Goal: Transaction & Acquisition: Purchase product/service

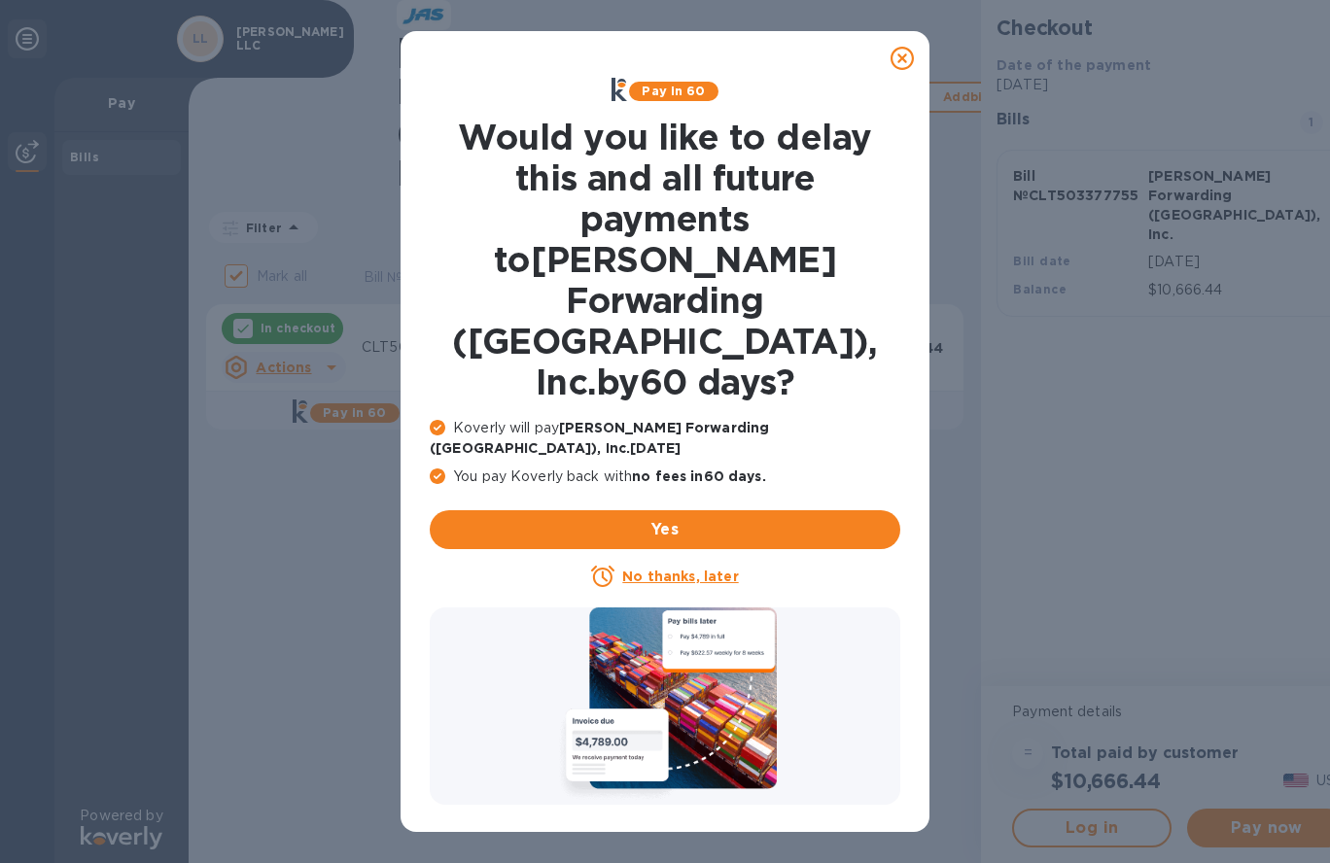
click at [662, 569] on u "No thanks, later" at bounding box center [680, 577] width 116 height 16
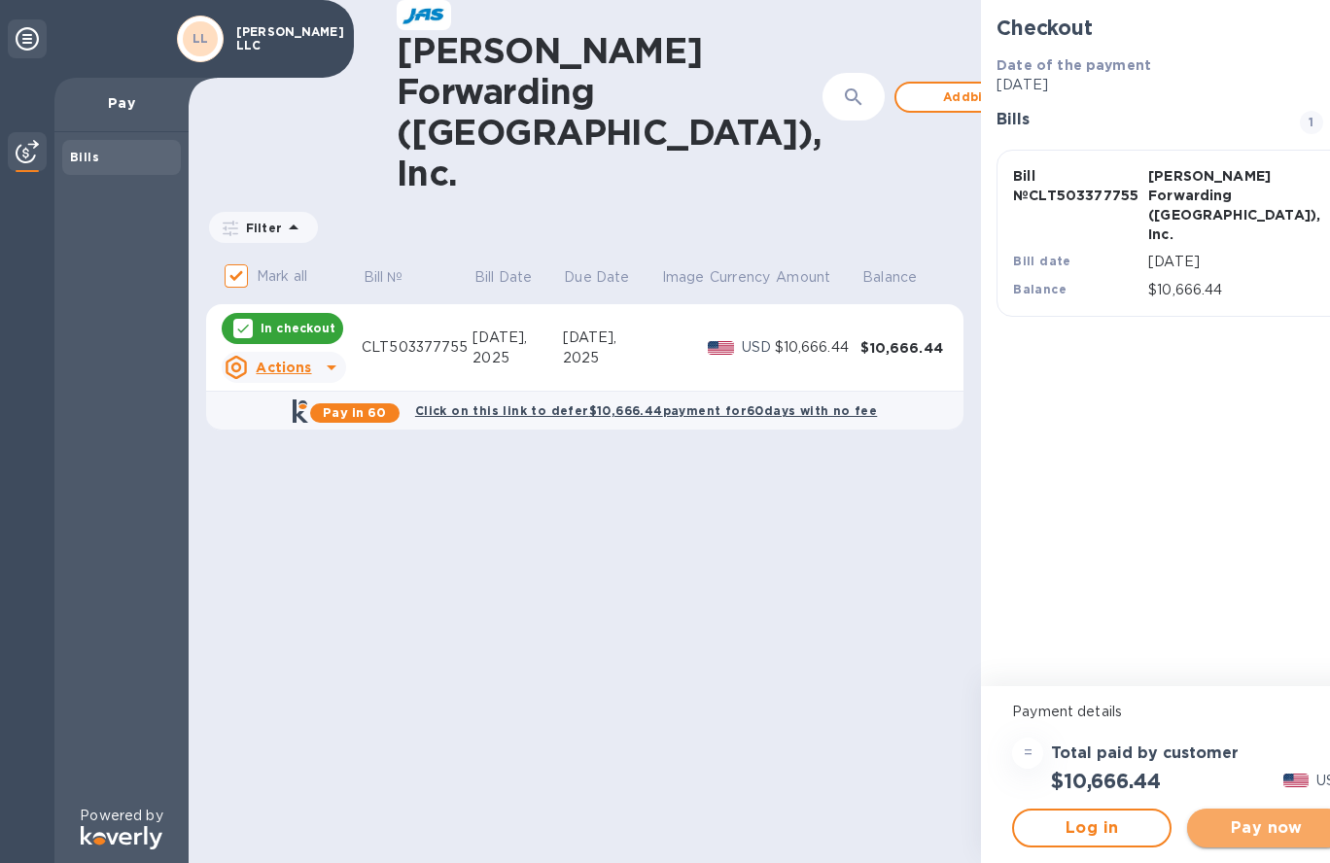
click at [1229, 839] on span "Pay now" at bounding box center [1267, 828] width 128 height 23
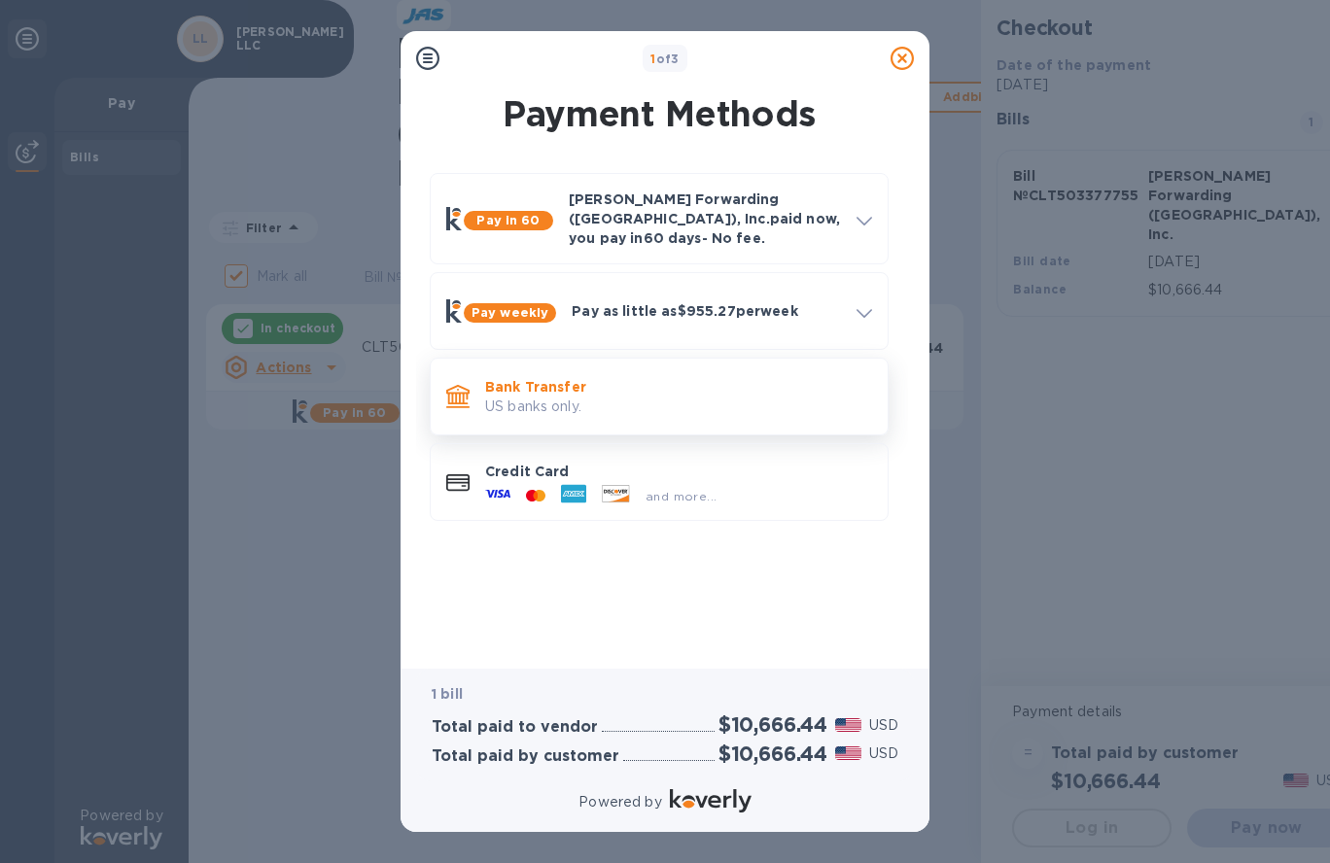
click at [638, 397] on p "US banks only." at bounding box center [678, 407] width 387 height 20
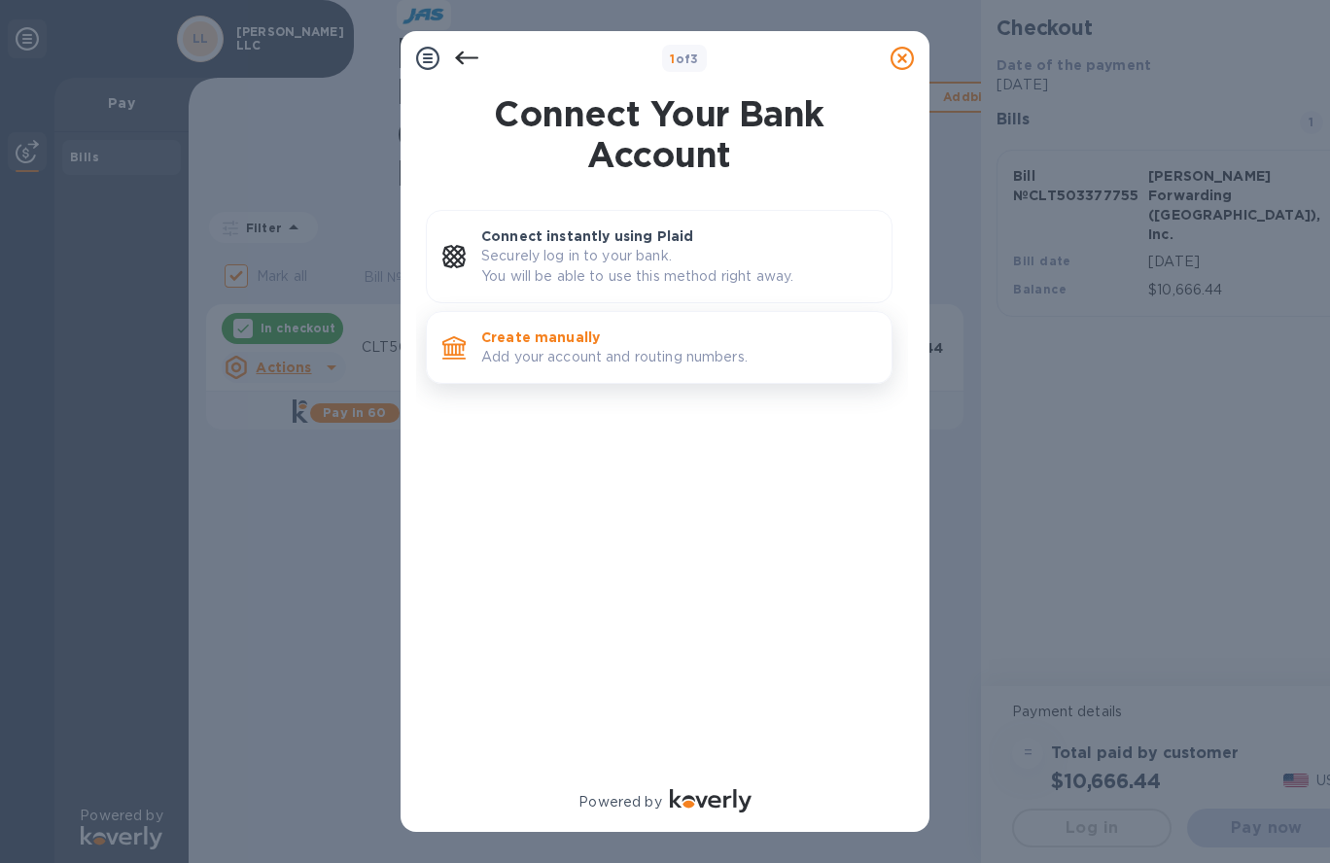
click at [644, 358] on p "Add your account and routing numbers." at bounding box center [678, 357] width 395 height 20
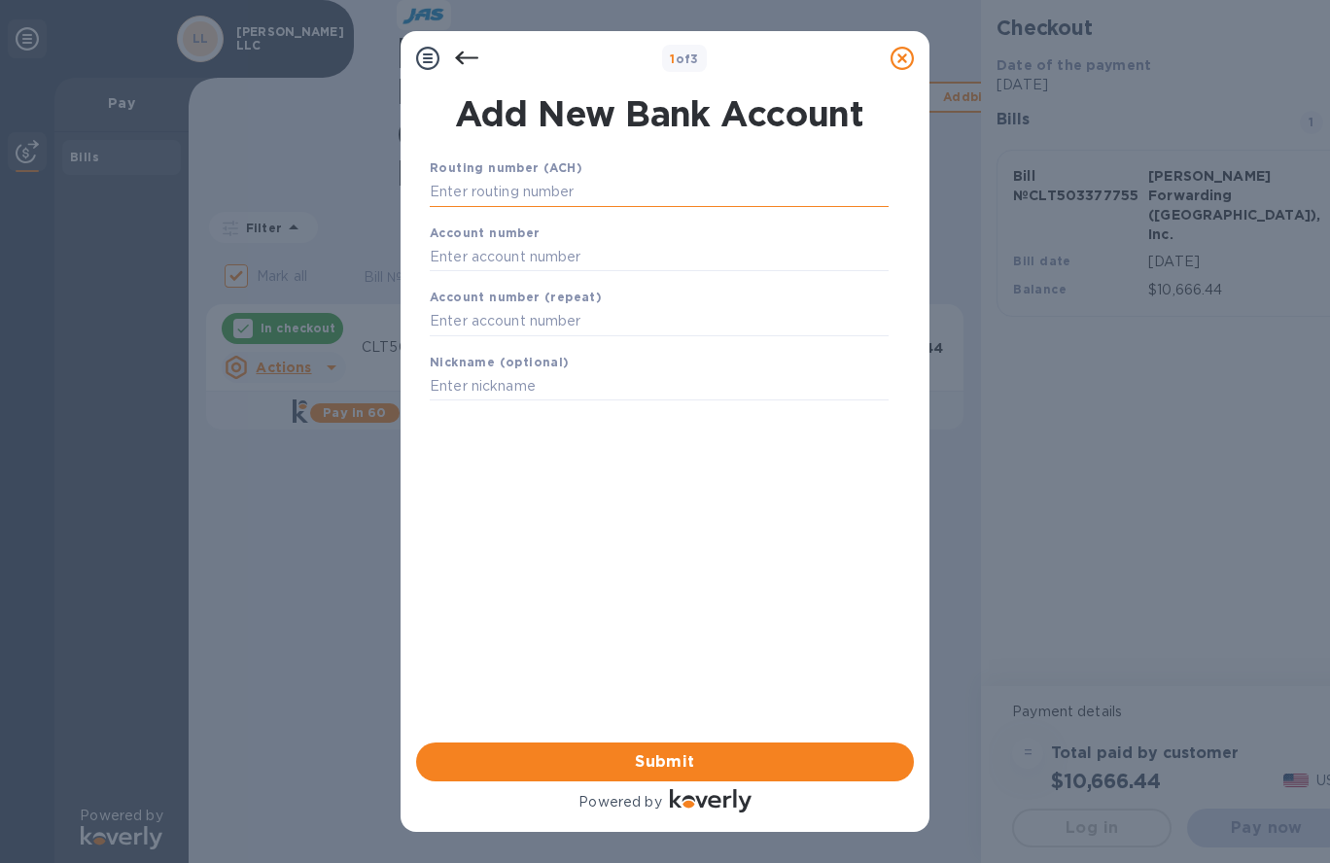
click at [593, 199] on input "text" at bounding box center [659, 192] width 459 height 29
type input "053000219"
type input "[PERSON_NAME] LLC"
click at [526, 251] on input "text" at bounding box center [659, 256] width 459 height 29
type input "2000044469045"
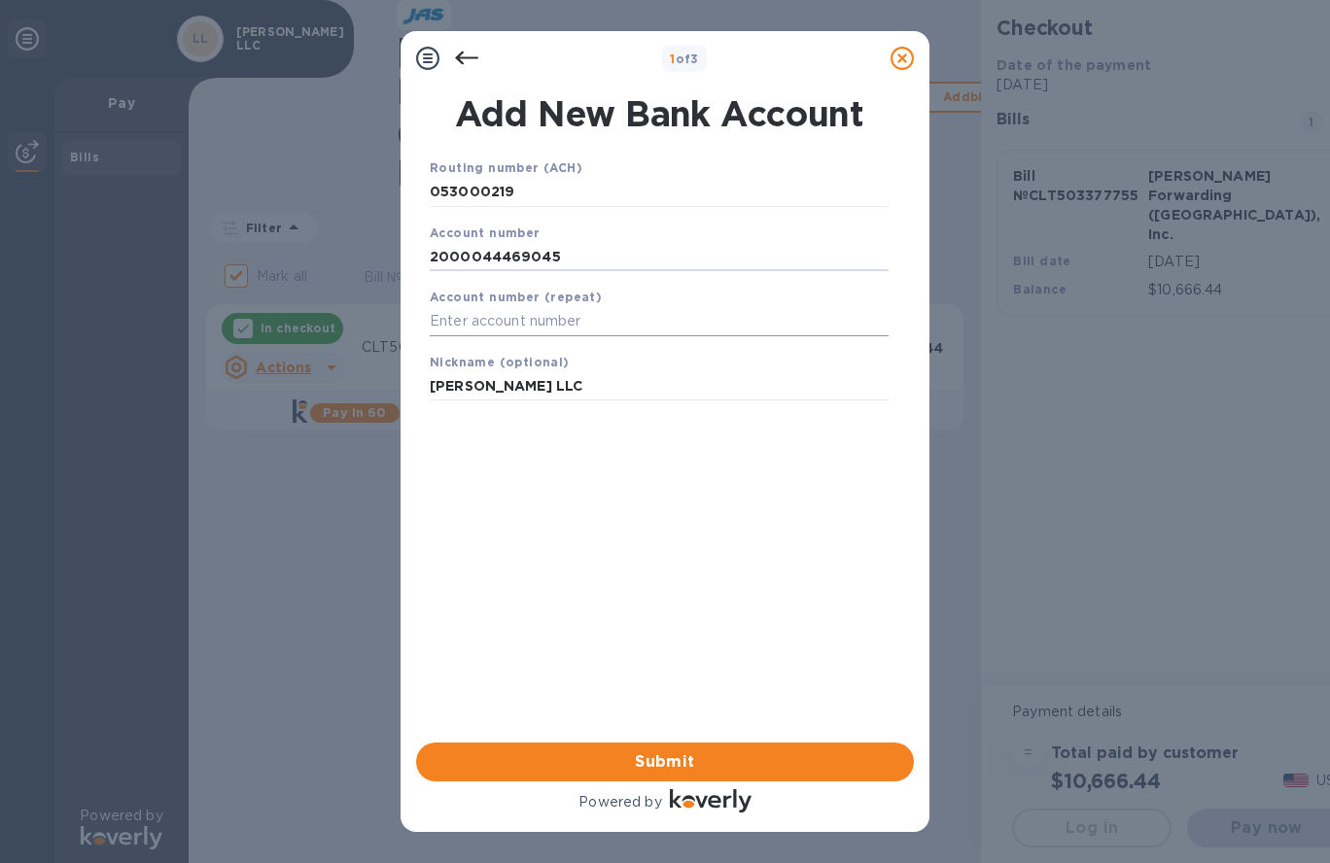
click at [649, 313] on input "text" at bounding box center [659, 321] width 459 height 29
type input "2000044469045"
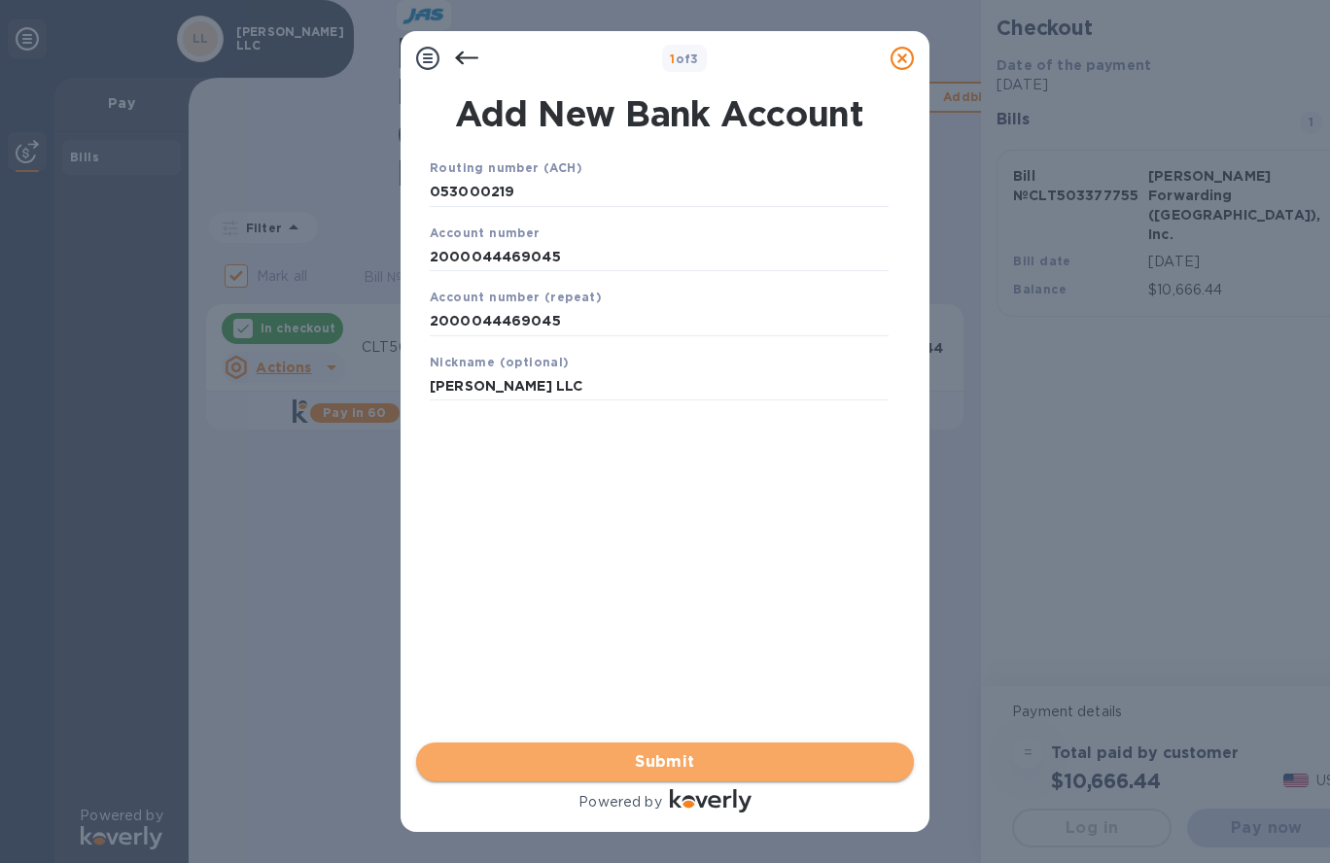
click at [703, 751] on span "Submit" at bounding box center [665, 761] width 467 height 23
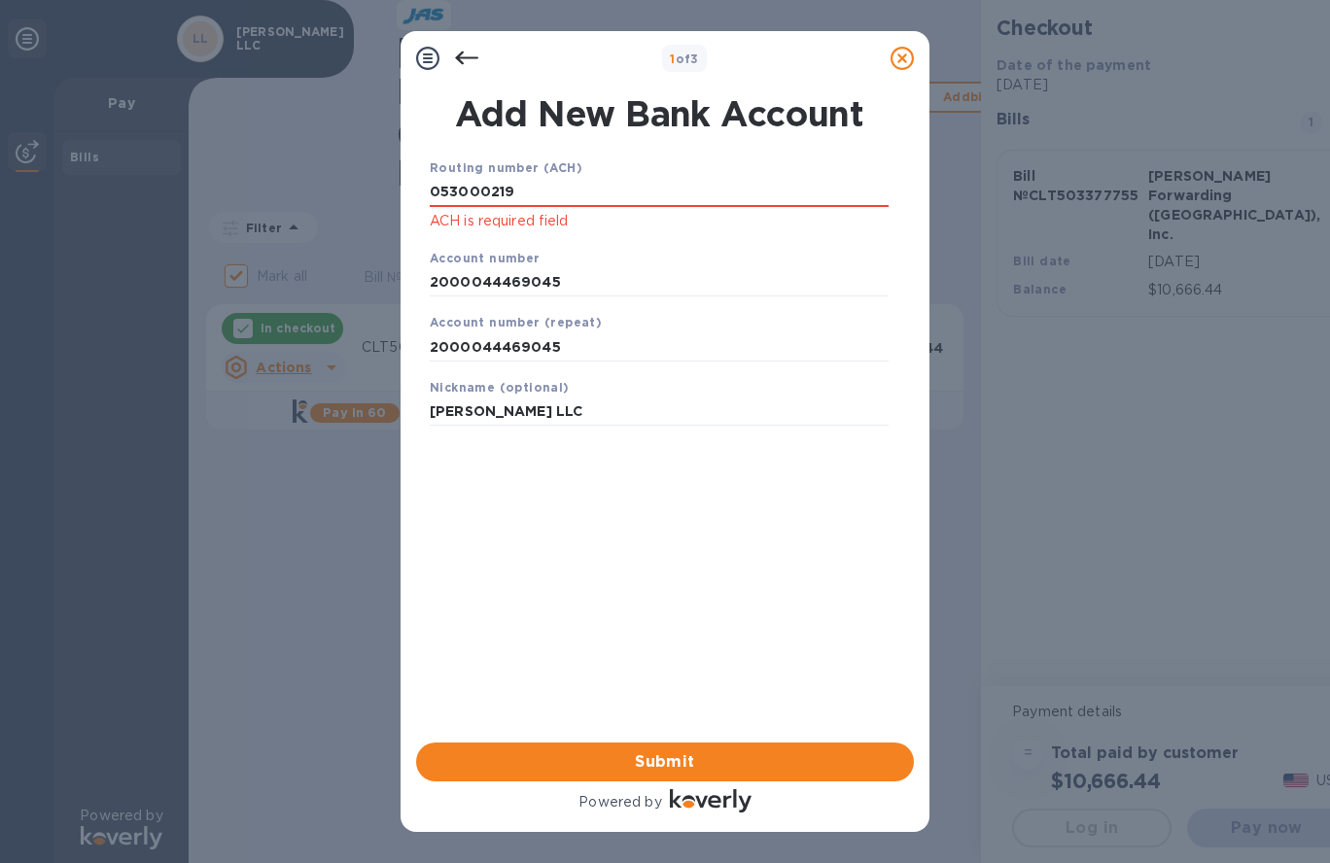
drag, startPoint x: 542, startPoint y: 192, endPoint x: 362, endPoint y: 213, distance: 182.1
click at [362, 213] on div "1 of 3 Add New Bank Account Routing number (ACH) [US_BANK_ROUTING_MICR] ACH is …" at bounding box center [665, 431] width 1330 height 863
type input "053000219"
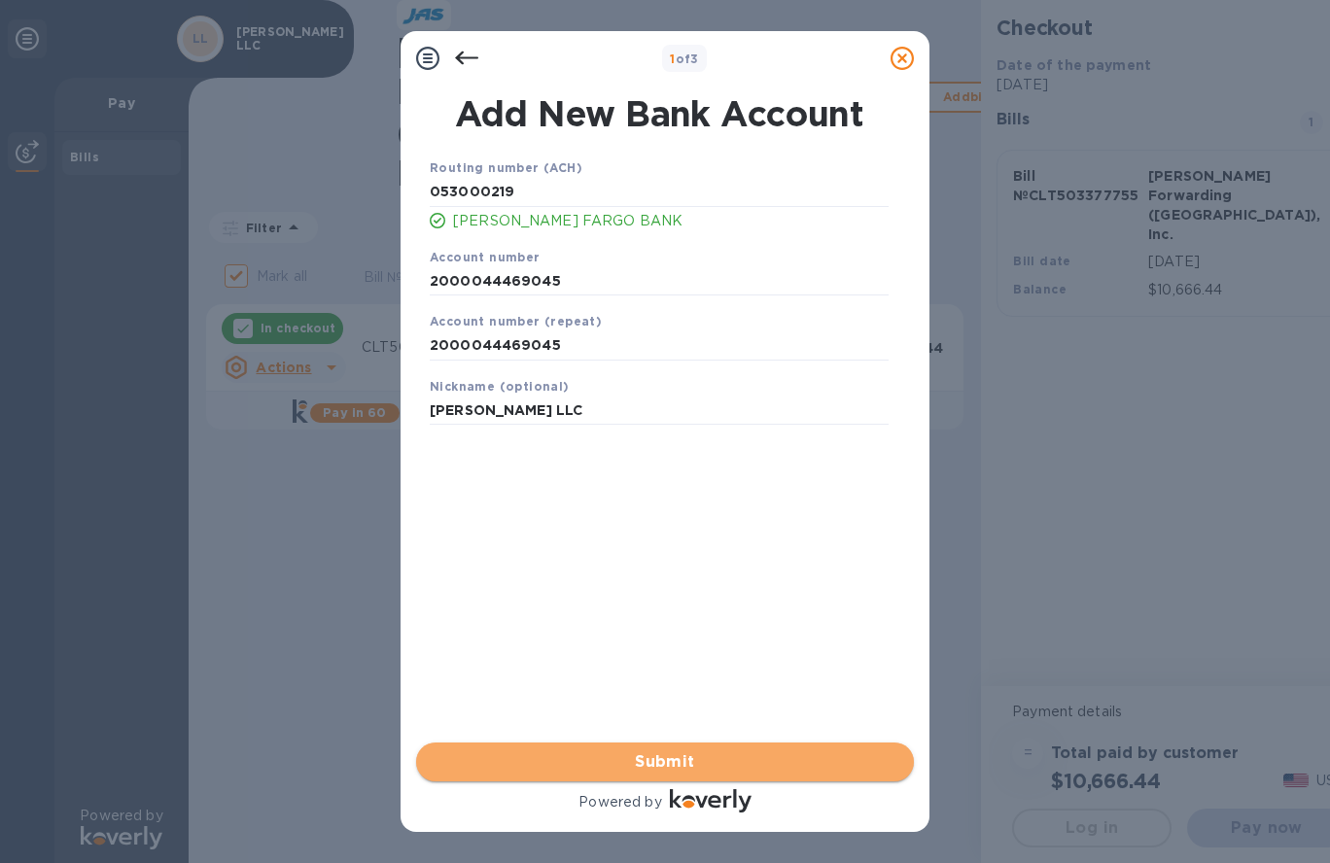
click at [598, 759] on span "Submit" at bounding box center [665, 761] width 467 height 23
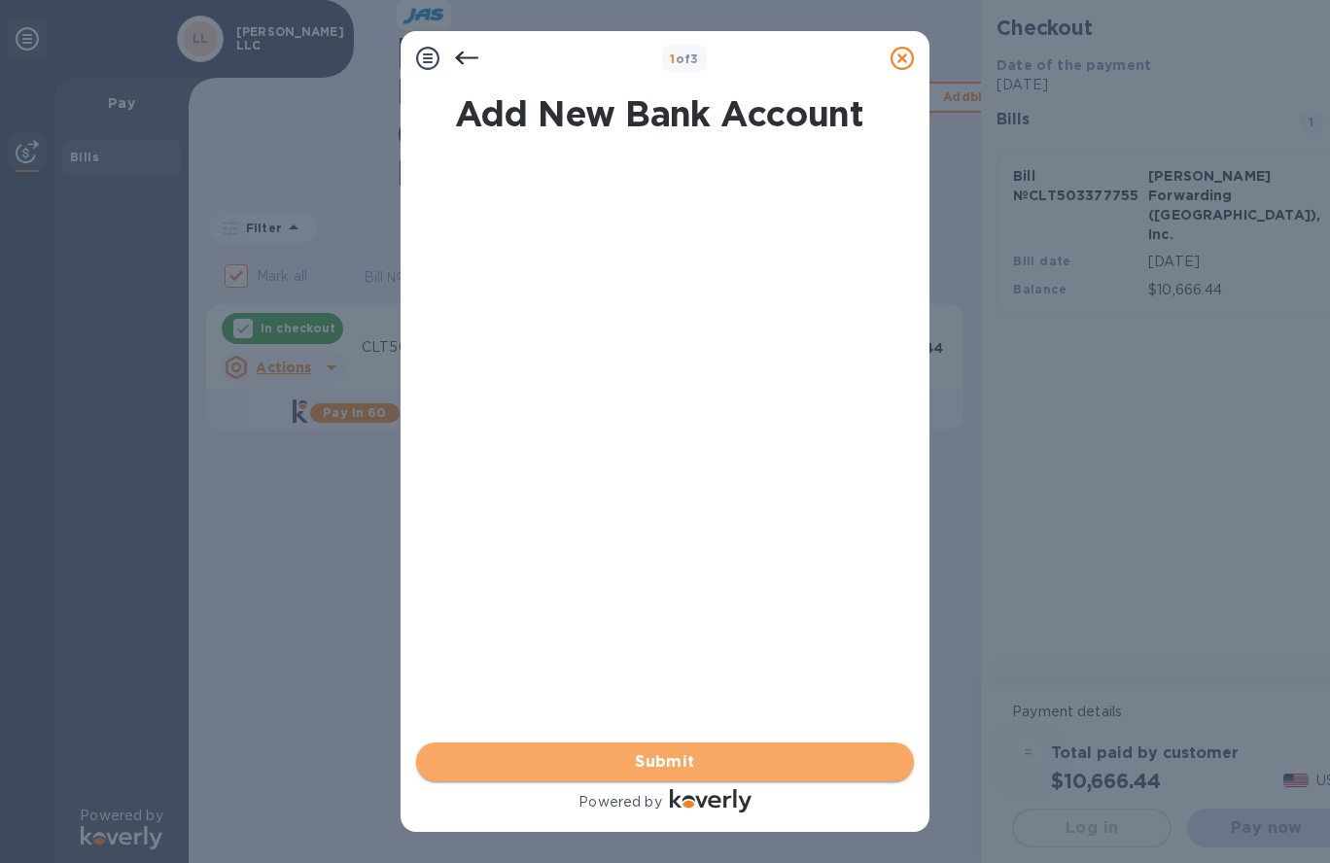
click at [604, 758] on span "Submit" at bounding box center [665, 761] width 467 height 23
